Goal: Navigation & Orientation: Find specific page/section

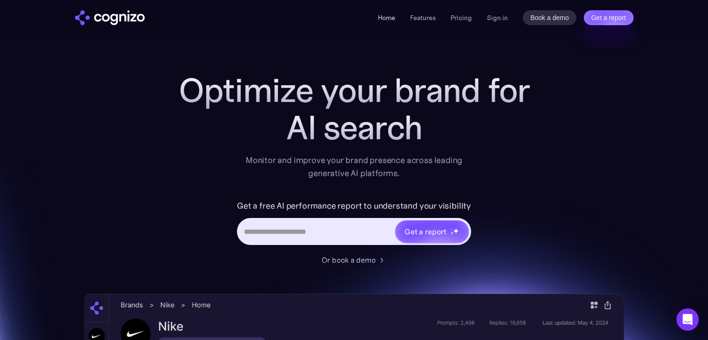
click at [383, 19] on link "Home" at bounding box center [386, 17] width 17 height 8
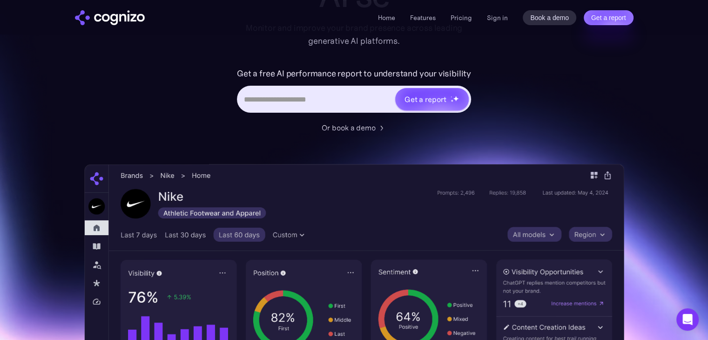
scroll to position [140, 0]
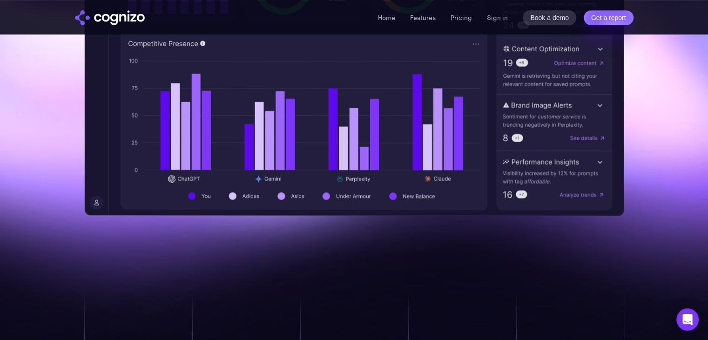
scroll to position [512, 0]
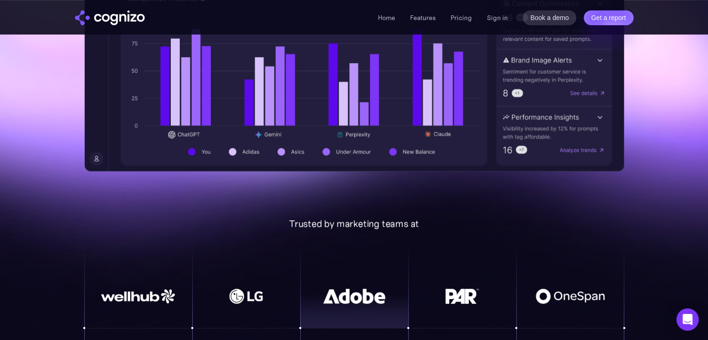
click at [333, 296] on img at bounding box center [354, 296] width 74 height 15
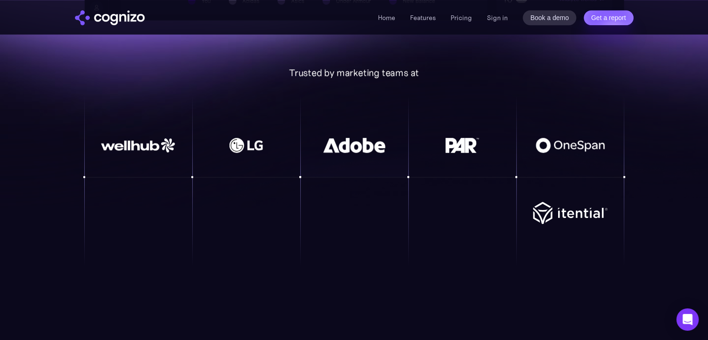
scroll to position [698, 0]
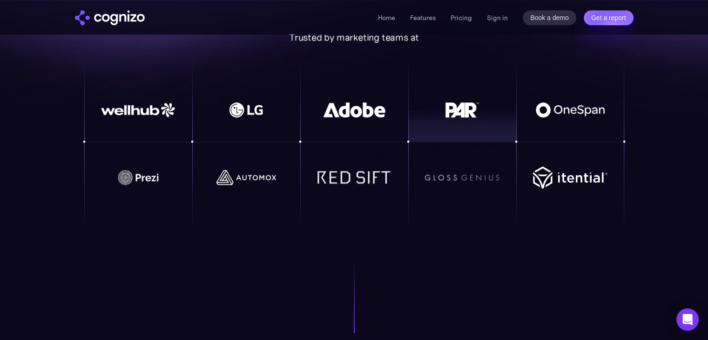
click at [487, 120] on div at bounding box center [462, 125] width 108 height 34
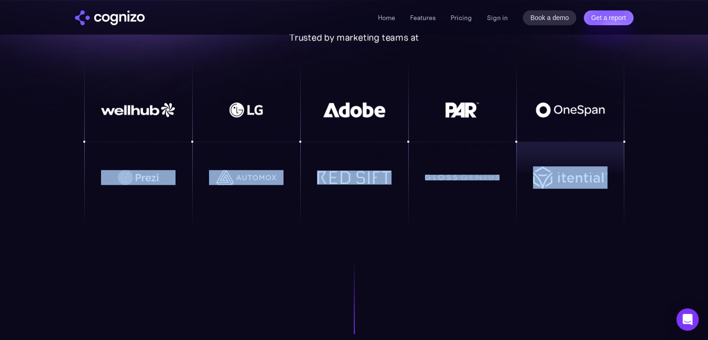
drag, startPoint x: 619, startPoint y: 141, endPoint x: 619, endPoint y: 187, distance: 46.1
click at [619, 187] on div at bounding box center [354, 146] width 540 height 172
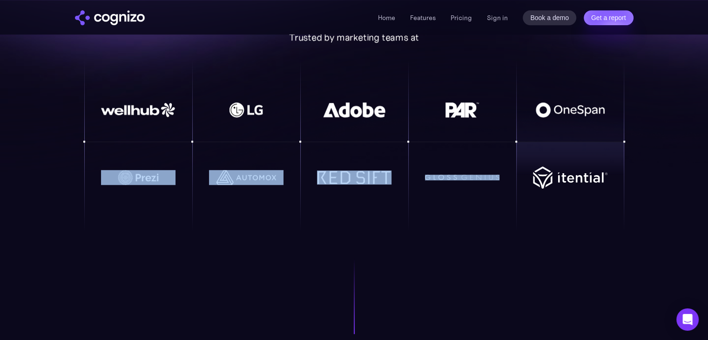
drag, startPoint x: 623, startPoint y: 141, endPoint x: 624, endPoint y: 152, distance: 11.2
click at [624, 152] on div at bounding box center [354, 146] width 540 height 172
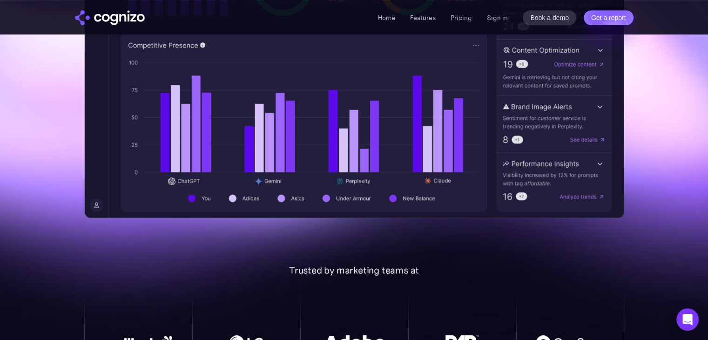
click at [352, 270] on div "Trusted by marketing teams at" at bounding box center [354, 269] width 540 height 11
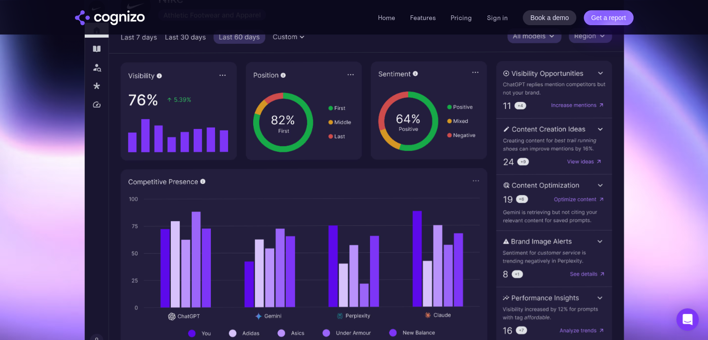
scroll to position [326, 0]
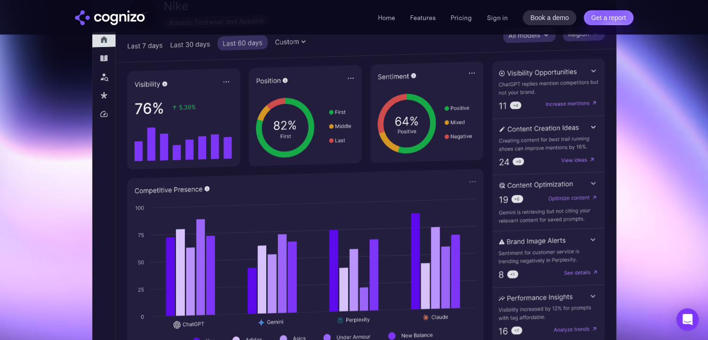
click at [107, 79] on img at bounding box center [354, 162] width 525 height 402
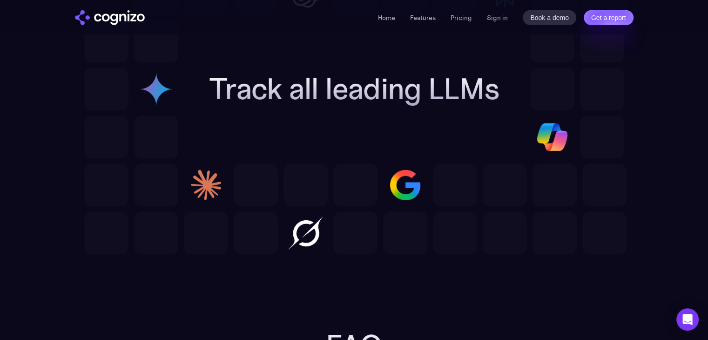
scroll to position [2839, 0]
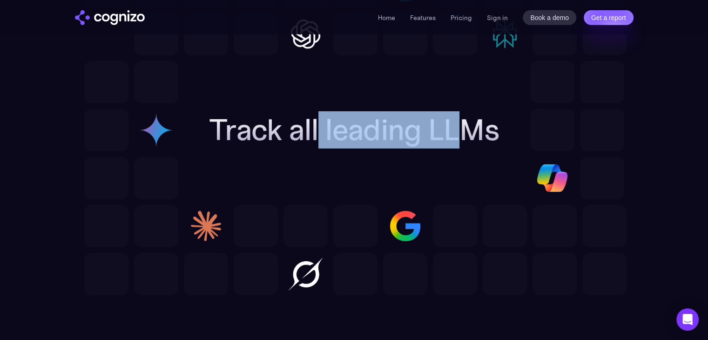
drag, startPoint x: 315, startPoint y: 138, endPoint x: 454, endPoint y: 137, distance: 139.2
click at [453, 137] on h2 "Track all leading LLMs" at bounding box center [354, 130] width 290 height 34
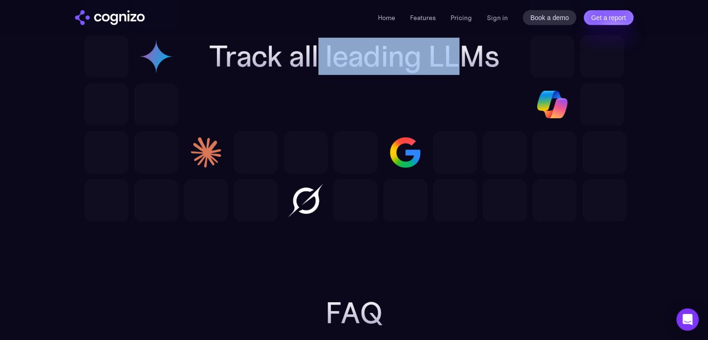
scroll to position [2885, 0]
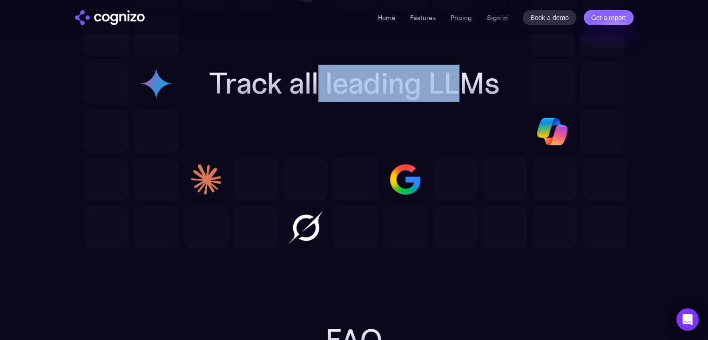
click at [384, 174] on img at bounding box center [405, 179] width 44 height 42
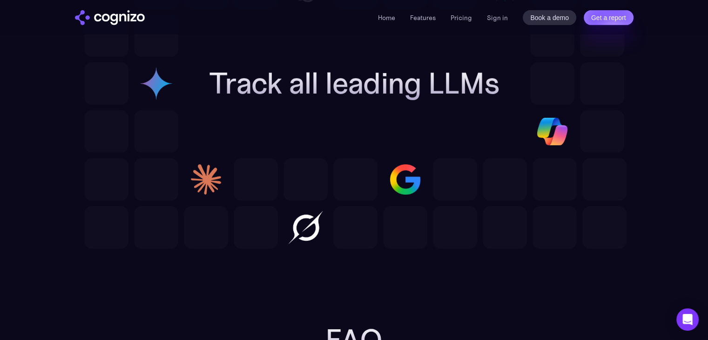
click at [273, 215] on div at bounding box center [256, 227] width 44 height 42
click at [173, 175] on div at bounding box center [156, 179] width 44 height 42
click at [533, 140] on img at bounding box center [552, 131] width 44 height 42
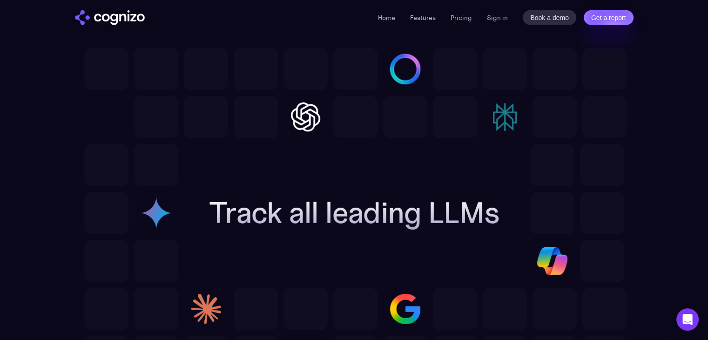
scroll to position [2746, 0]
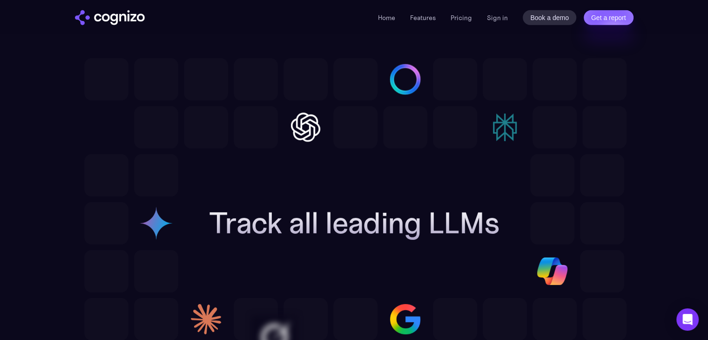
click at [306, 128] on img at bounding box center [305, 127] width 44 height 42
click at [515, 122] on img at bounding box center [505, 127] width 44 height 42
click at [110, 128] on img at bounding box center [106, 127] width 44 height 42
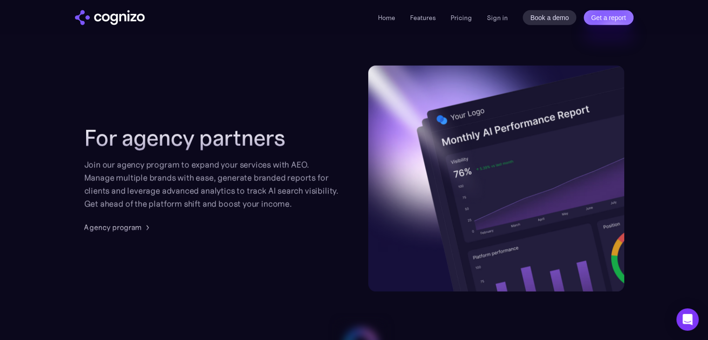
scroll to position [2467, 0]
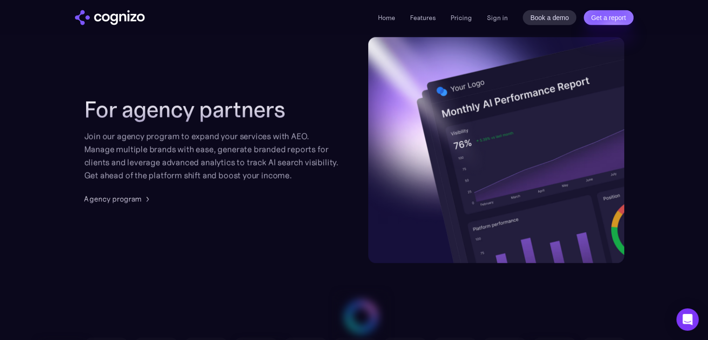
click at [108, 208] on div "For agency partners Join our agency program to expand your services with AEO. M…" at bounding box center [354, 149] width 540 height 225
click at [113, 203] on link "Agency program" at bounding box center [118, 198] width 68 height 11
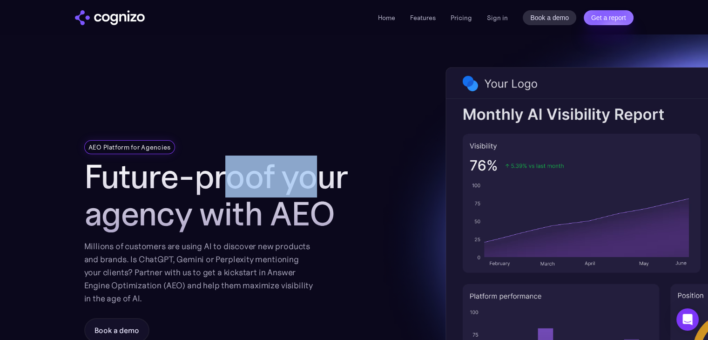
drag, startPoint x: 227, startPoint y: 153, endPoint x: 317, endPoint y: 178, distance: 93.7
click at [317, 178] on div "AEO Platform for Agencies Future-proof your agency with AEO Millions of custome…" at bounding box center [228, 248] width 289 height 429
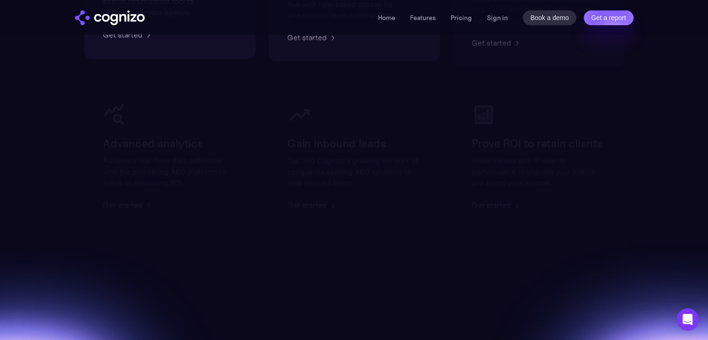
scroll to position [745, 0]
